Goal: Information Seeking & Learning: Find specific fact

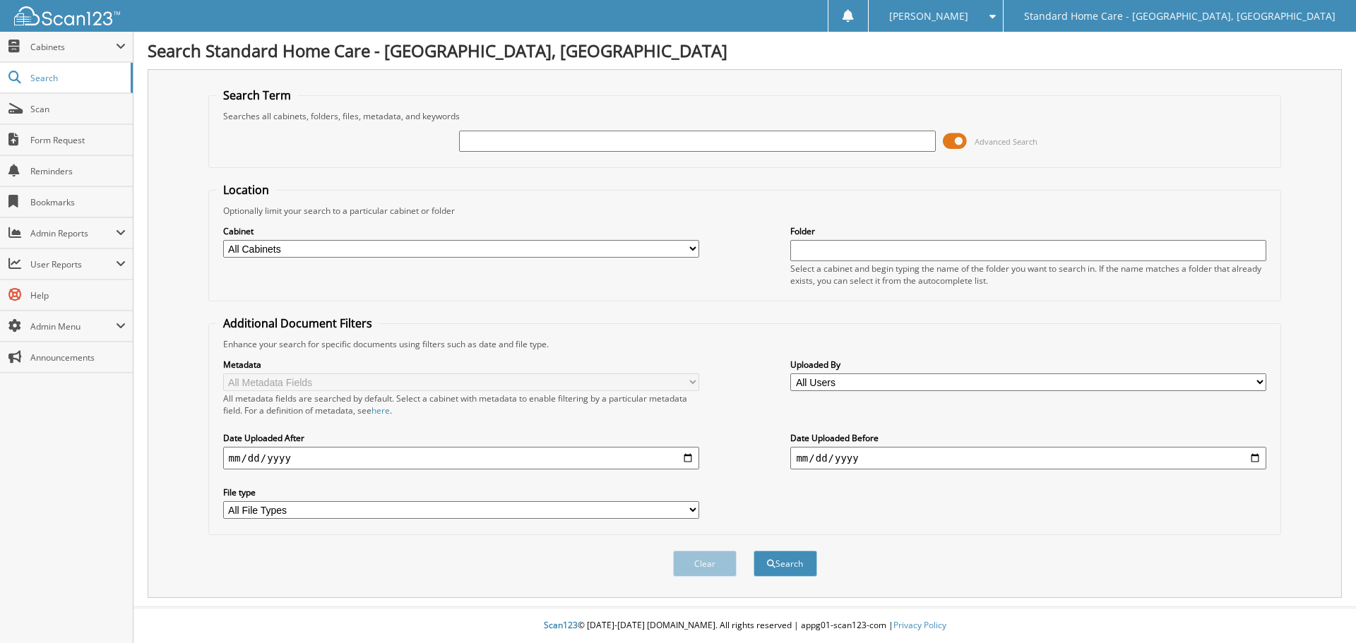
click at [564, 140] on input "text" at bounding box center [697, 141] width 476 height 21
type input "moore"
click at [754, 551] on button "Search" at bounding box center [786, 564] width 64 height 26
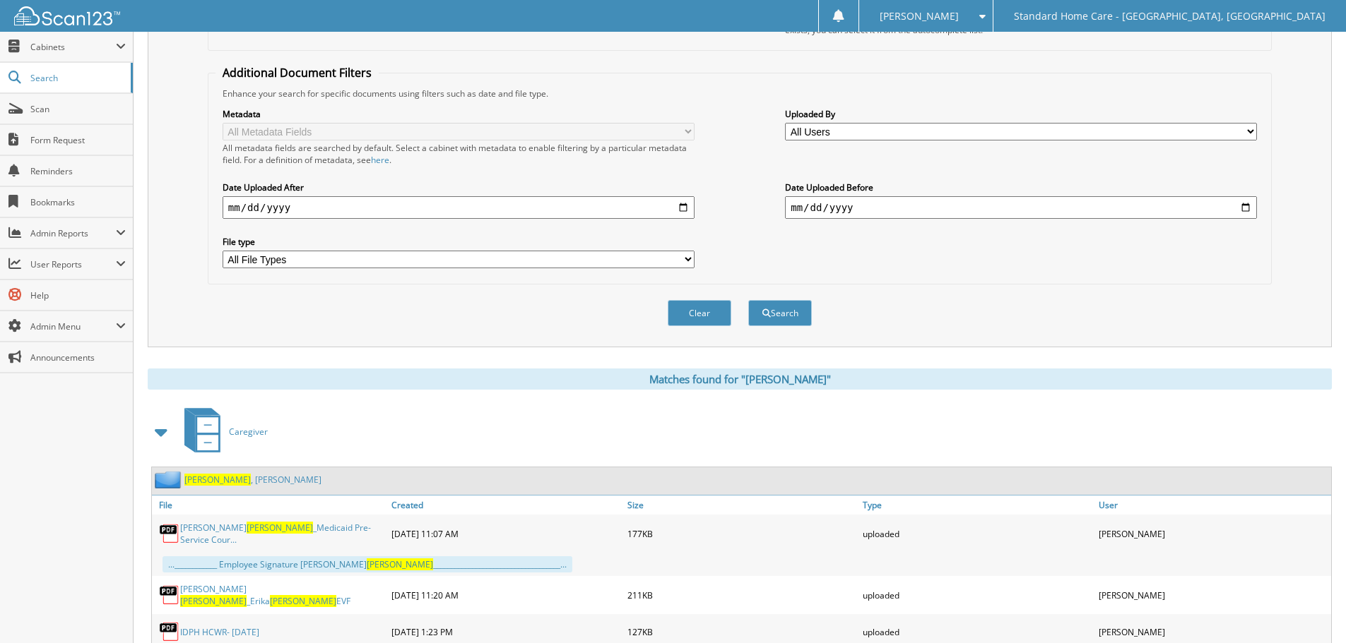
scroll to position [494, 0]
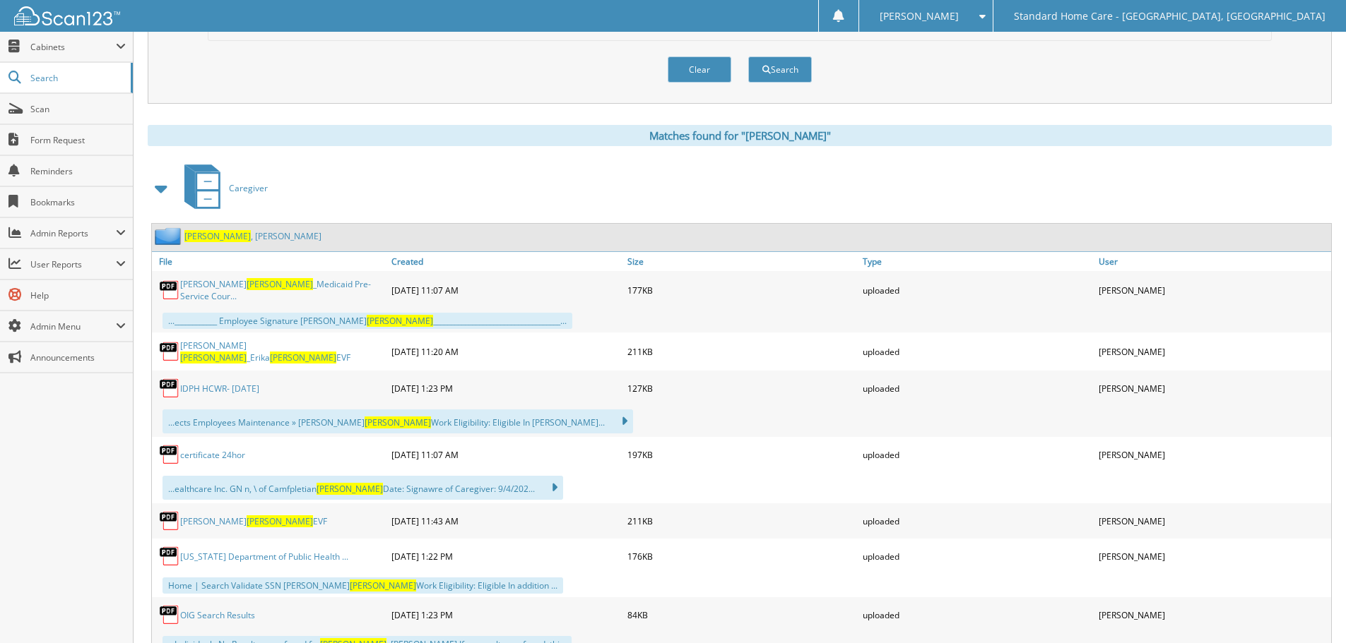
click at [216, 241] on link "[PERSON_NAME]" at bounding box center [252, 236] width 137 height 12
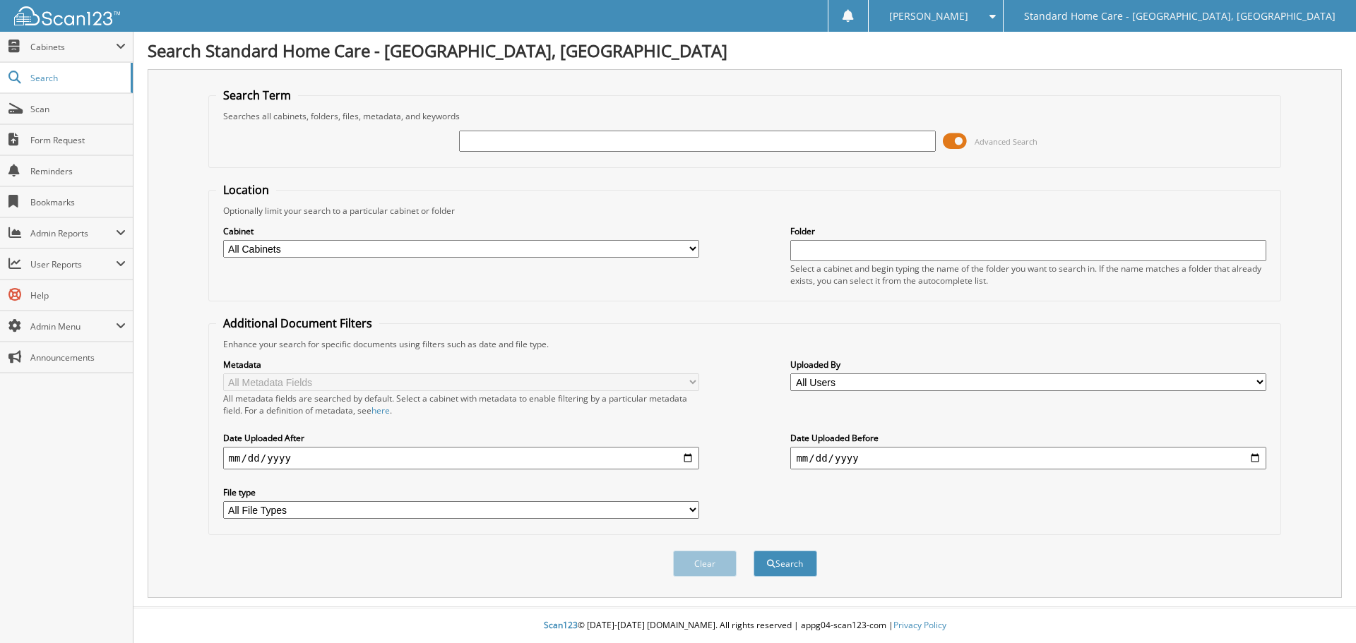
click at [540, 147] on input "text" at bounding box center [697, 141] width 476 height 21
type input "andrii"
click at [754, 551] on button "Search" at bounding box center [786, 564] width 64 height 26
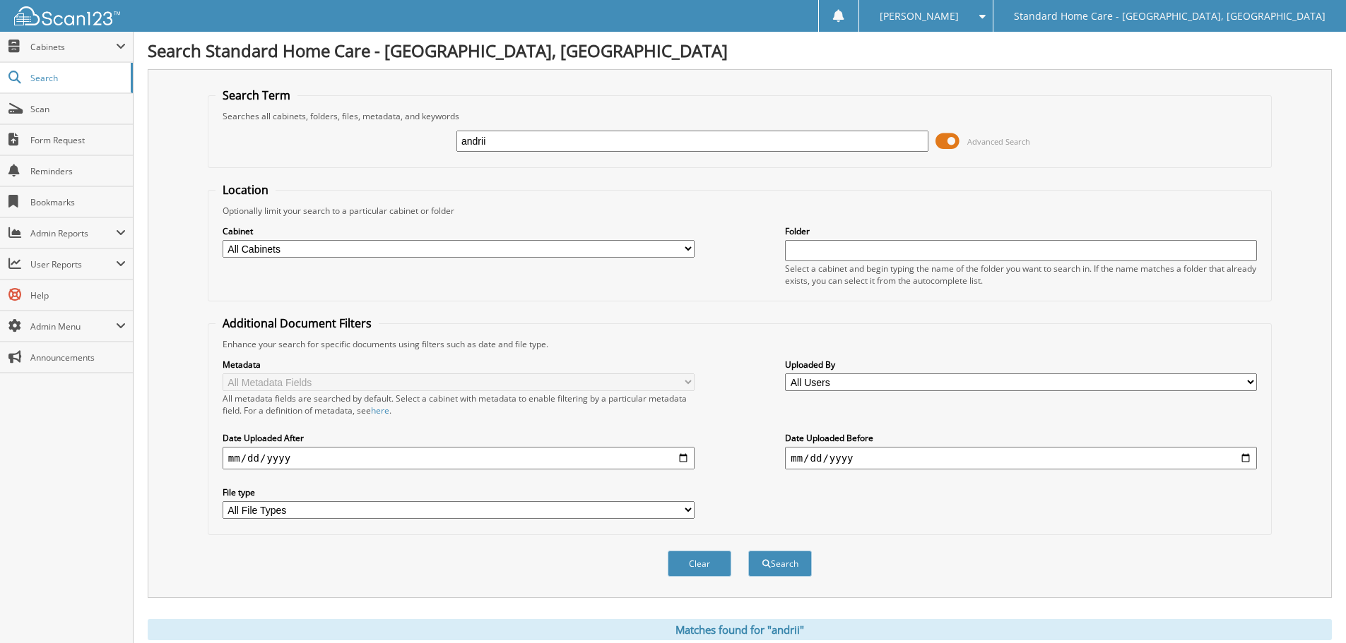
click at [535, 143] on input "andrii" at bounding box center [692, 141] width 472 height 21
type input "andri"
click at [748, 551] on button "Search" at bounding box center [780, 564] width 64 height 26
